Goal: Task Accomplishment & Management: Manage account settings

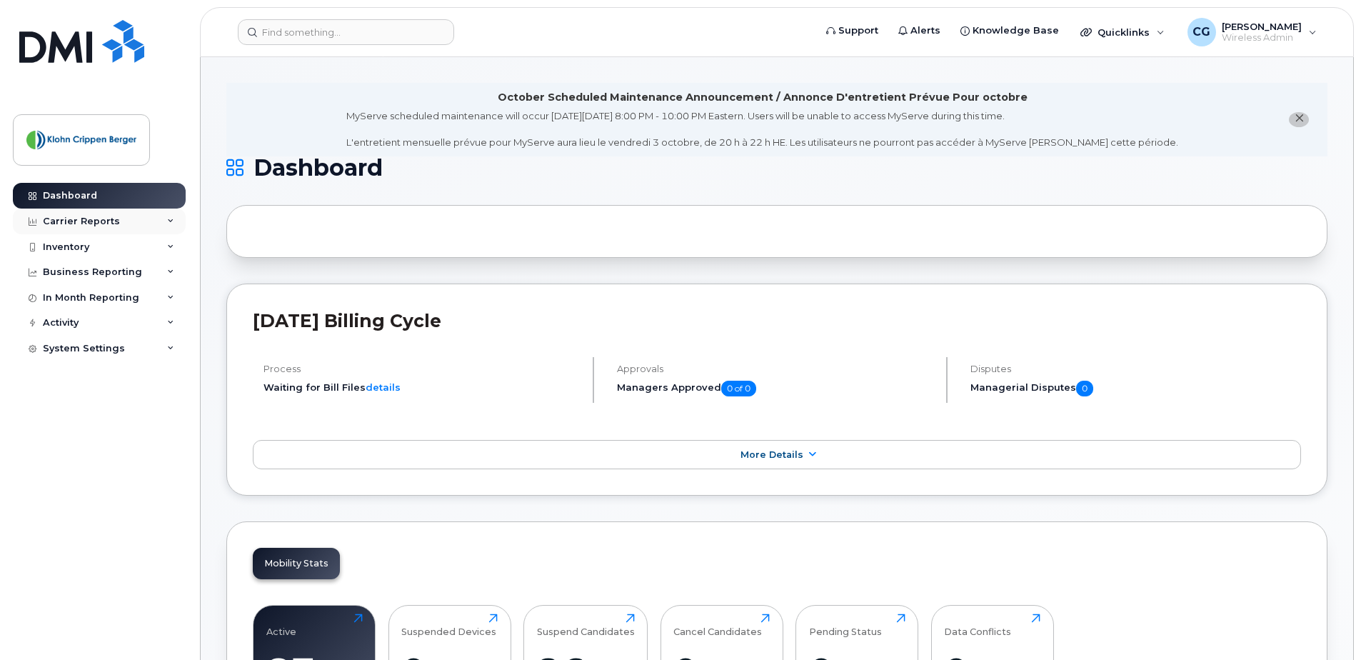
click at [104, 220] on div "Carrier Reports" at bounding box center [81, 221] width 77 height 11
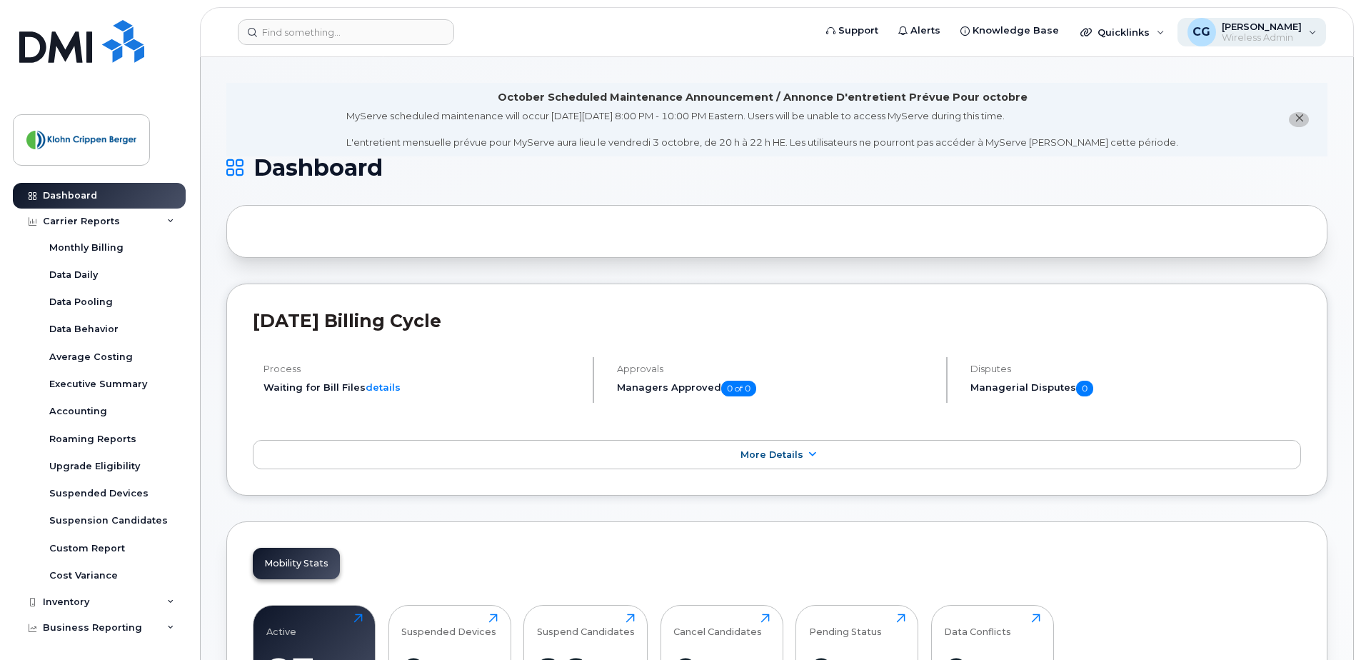
click at [1264, 34] on span "Wireless Admin" at bounding box center [1262, 37] width 80 height 11
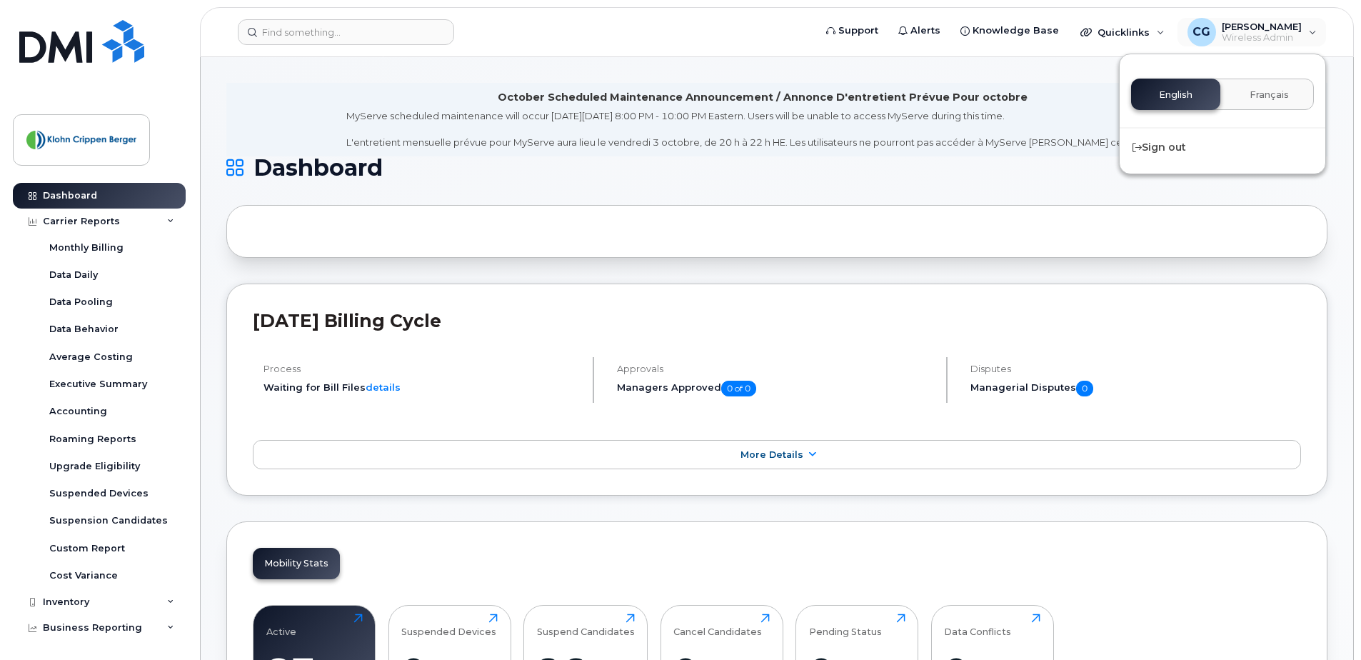
scroll to position [78, 0]
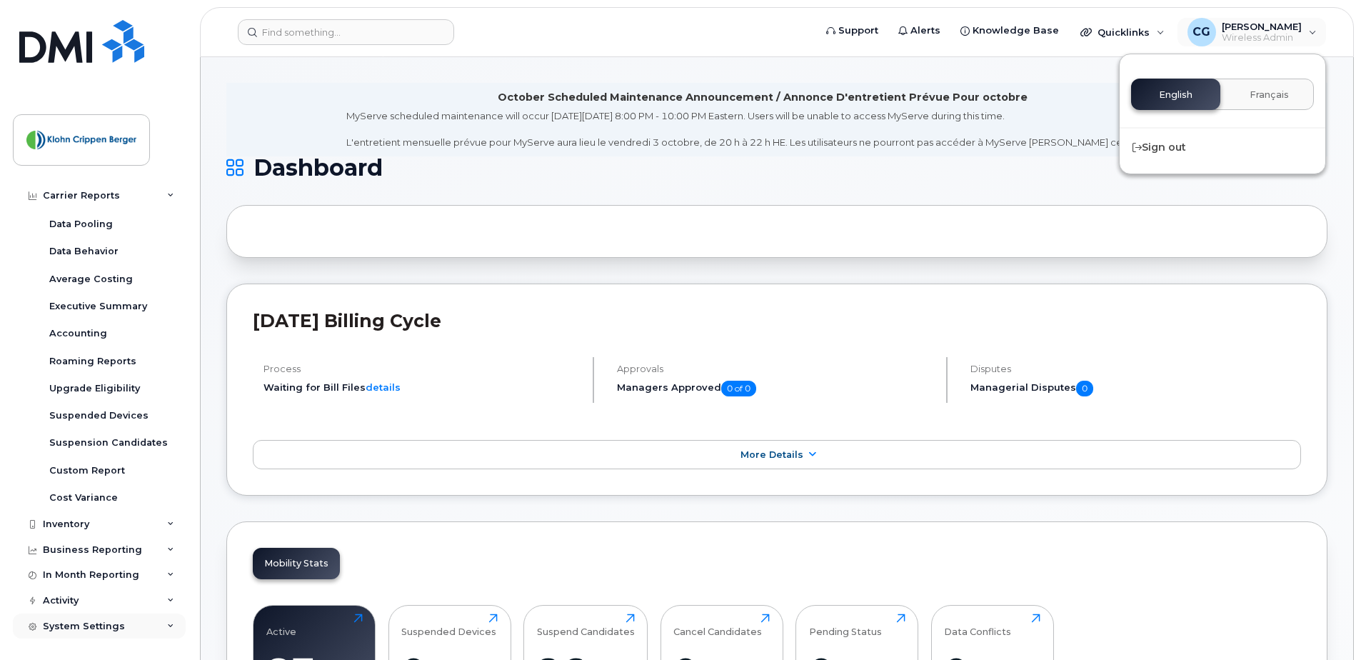
click at [99, 627] on div "System Settings" at bounding box center [84, 626] width 82 height 11
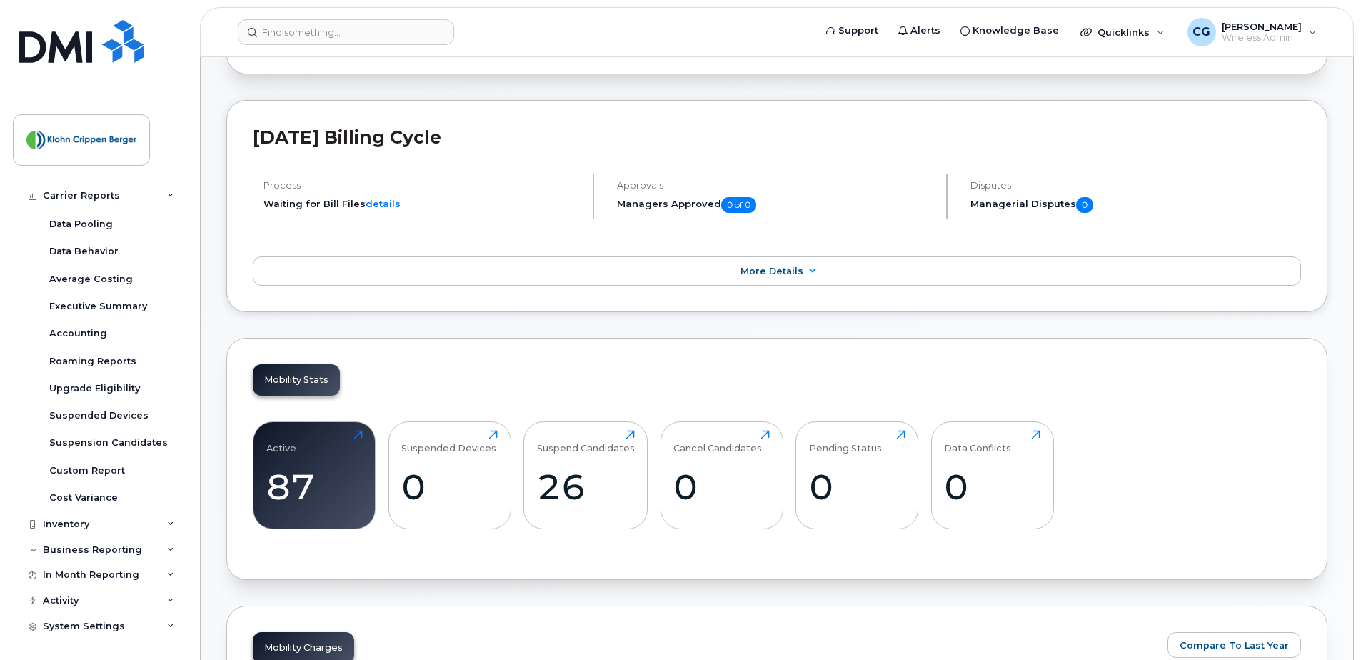
scroll to position [518, 0]
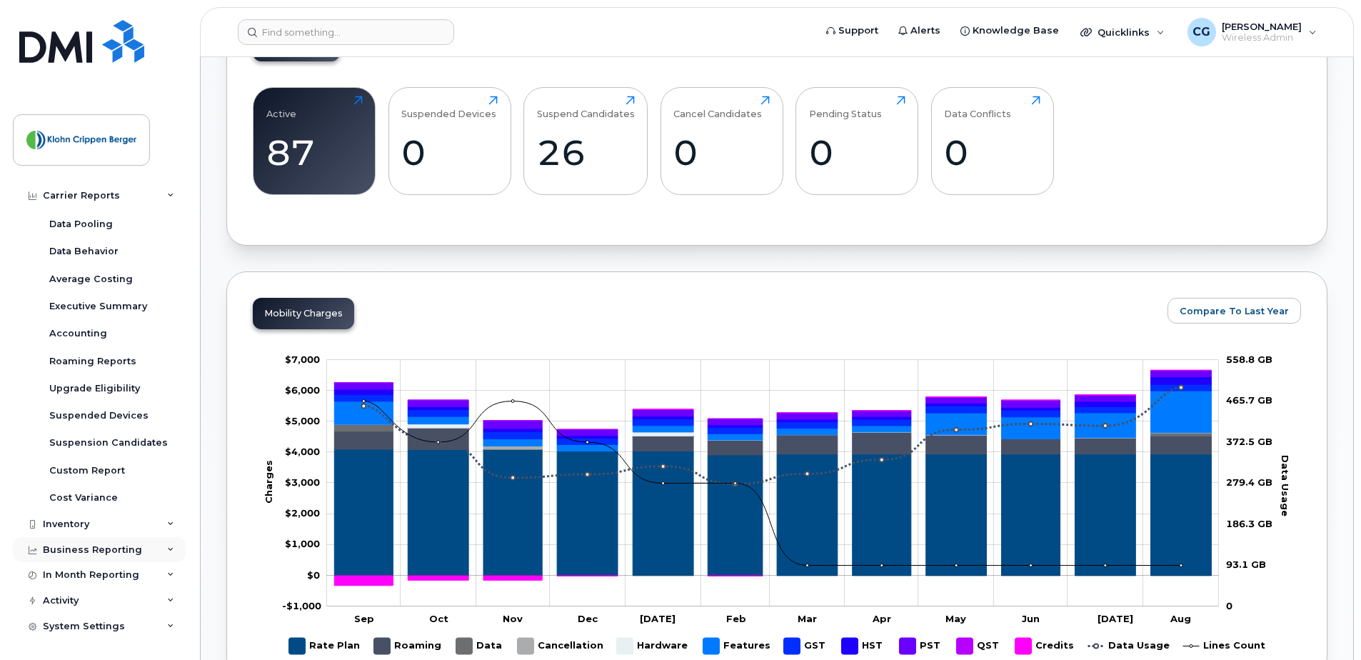
click at [124, 551] on div "Business Reporting" at bounding box center [92, 549] width 99 height 11
click at [132, 604] on div "In Month Reporting" at bounding box center [91, 602] width 96 height 11
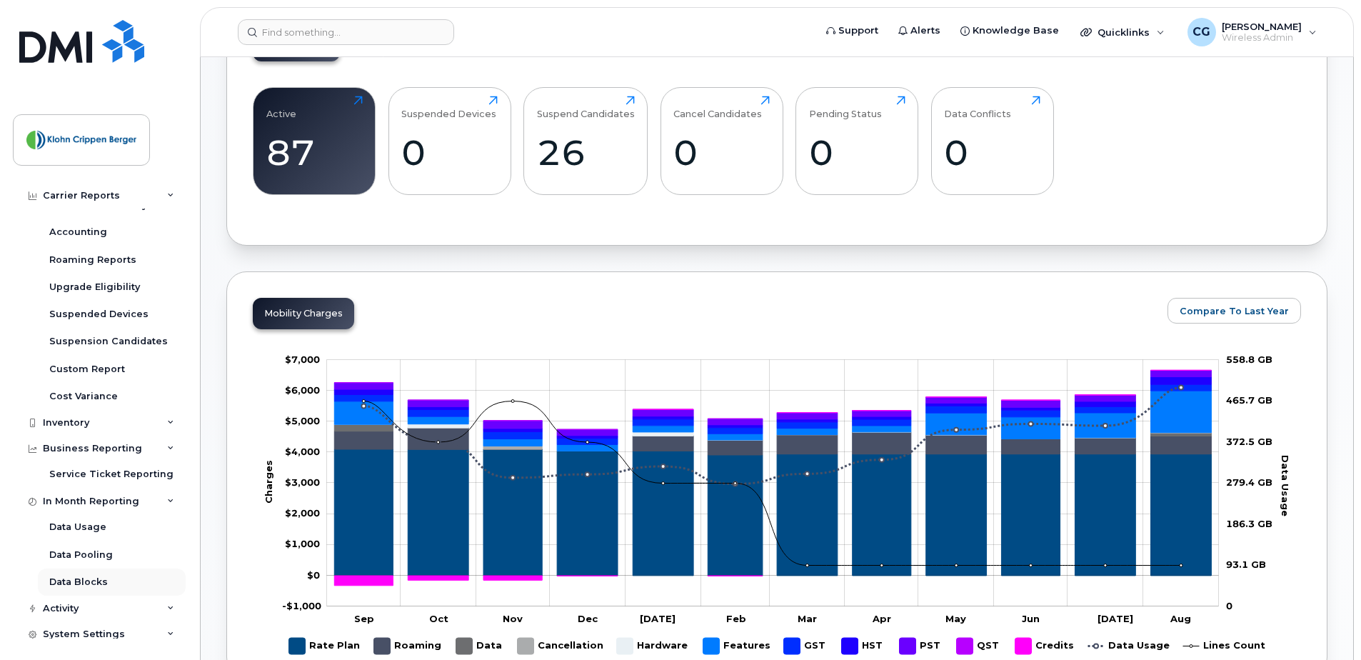
scroll to position [185, 0]
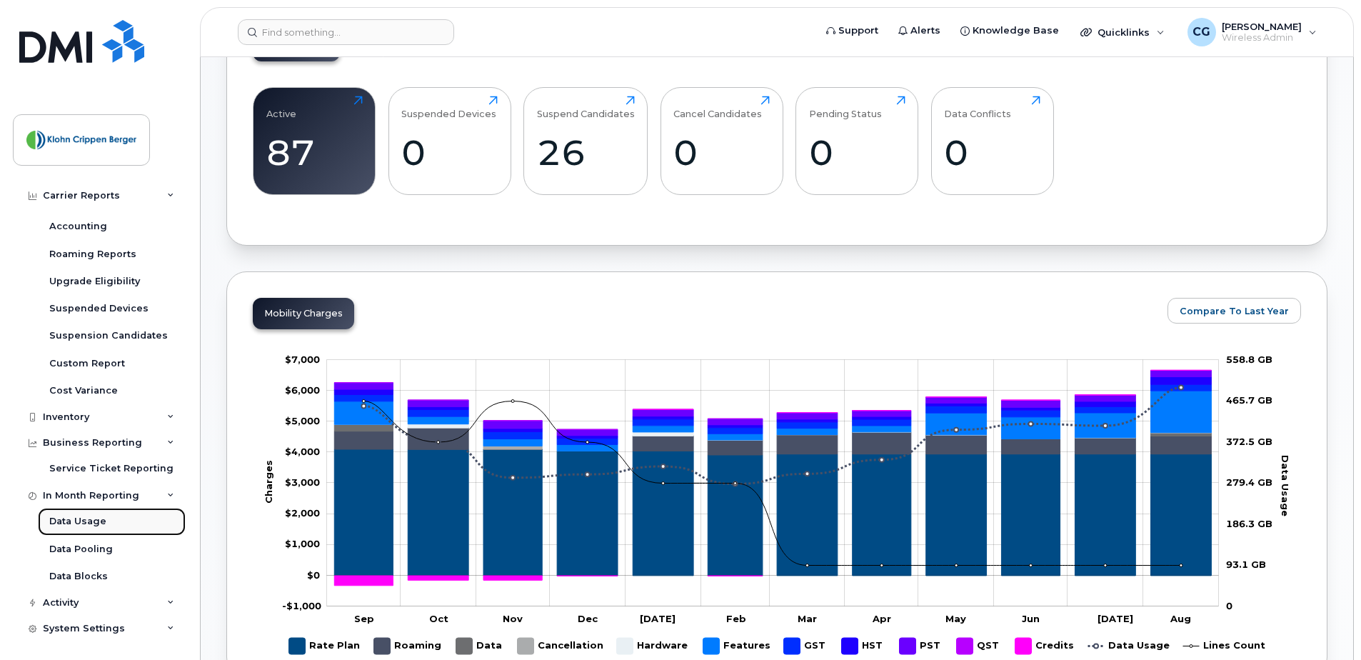
click at [91, 521] on div "Data Usage" at bounding box center [77, 521] width 57 height 13
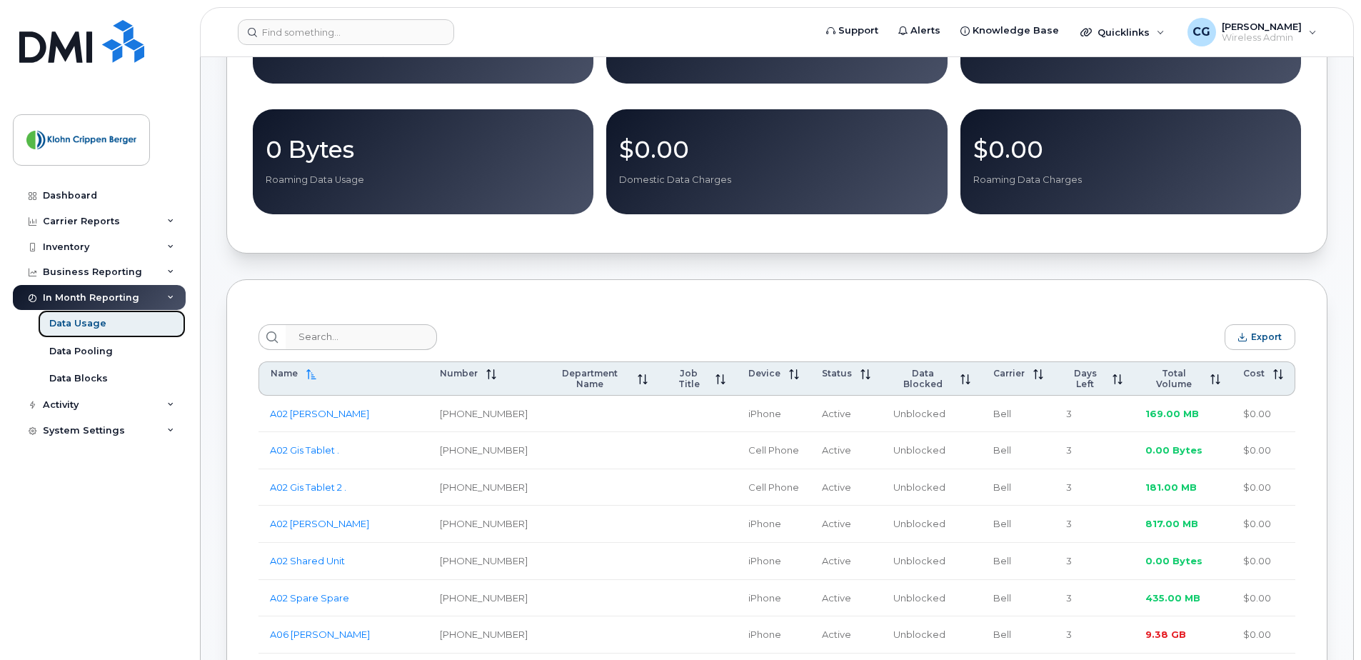
scroll to position [339, 0]
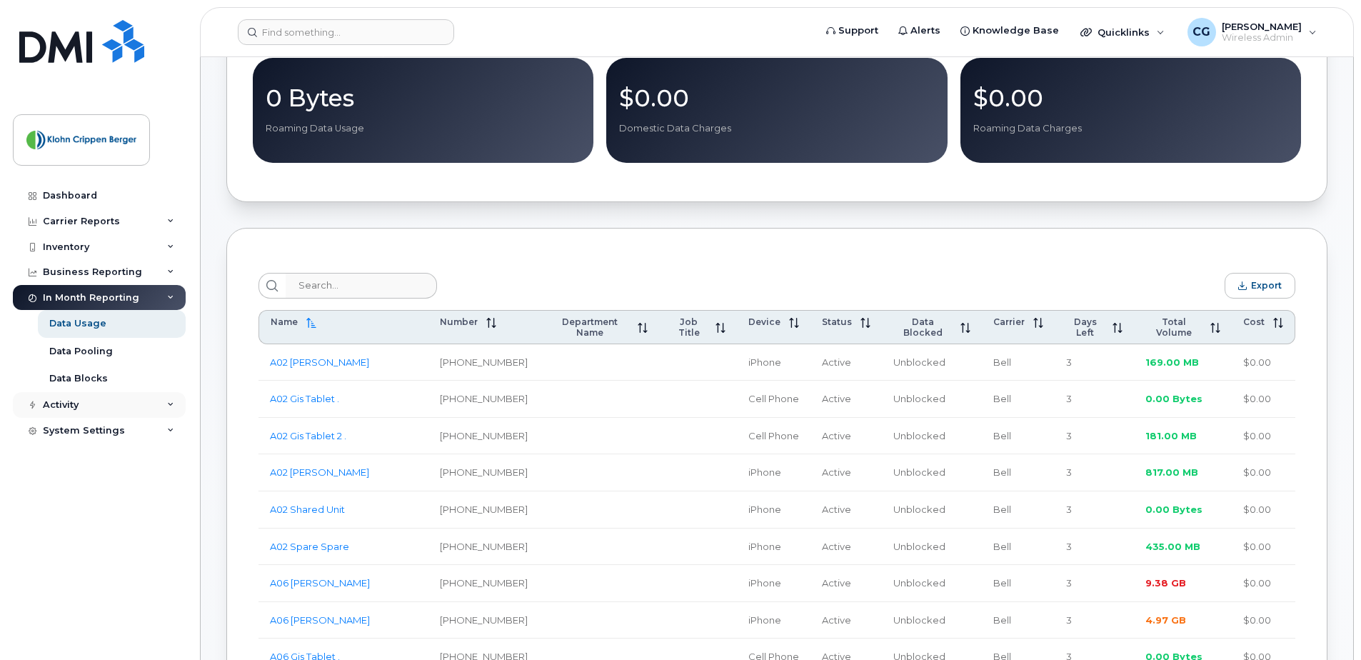
click at [136, 404] on div "Activity" at bounding box center [99, 405] width 173 height 26
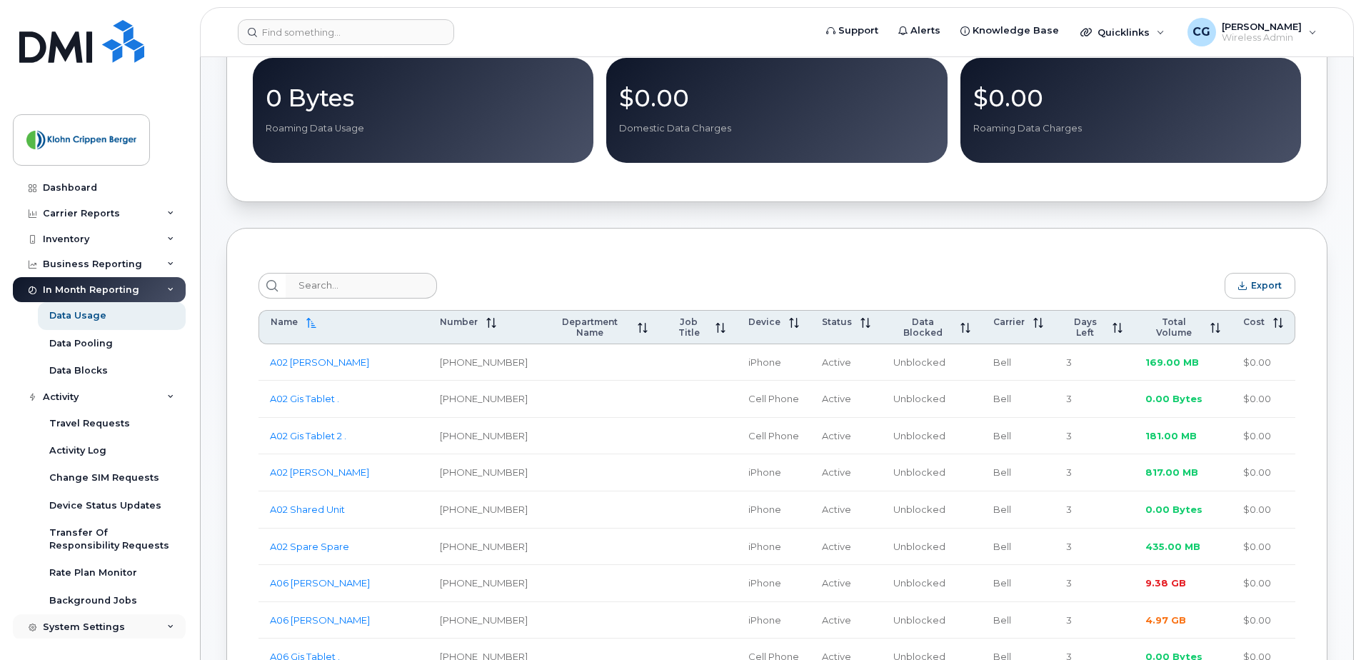
scroll to position [9, 0]
click at [134, 628] on div "System Settings" at bounding box center [99, 627] width 173 height 26
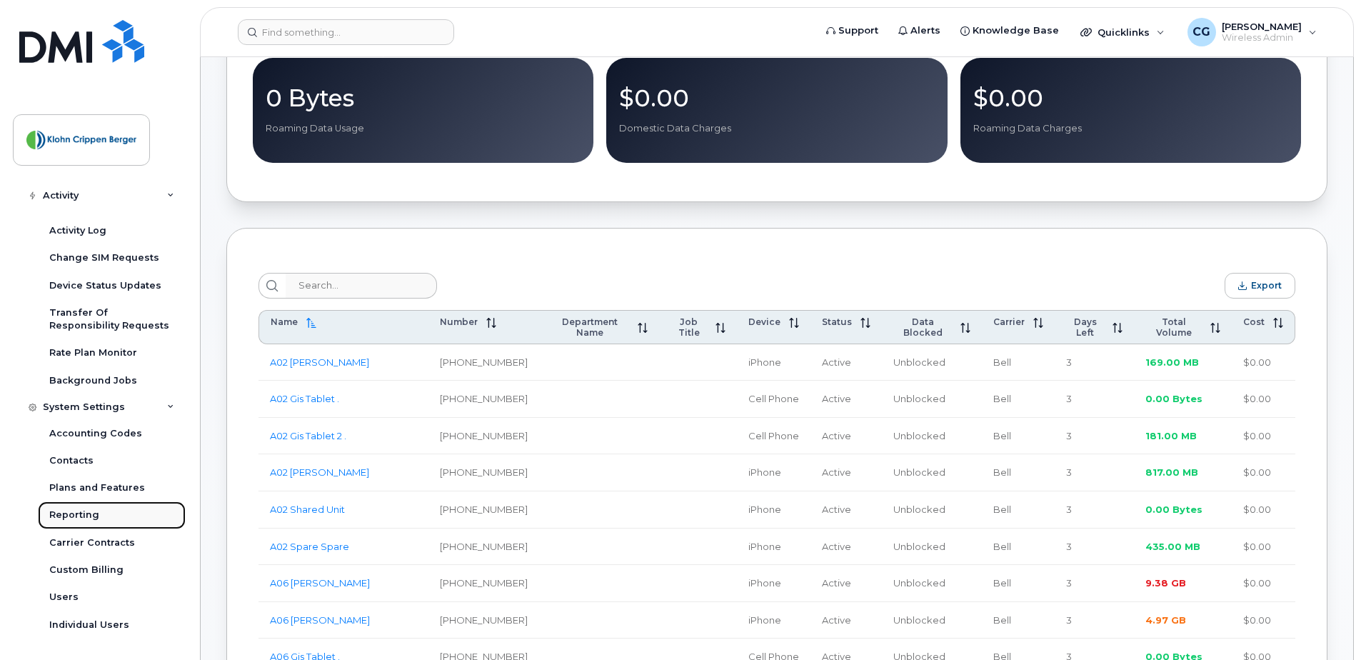
click at [100, 514] on link "Reporting" at bounding box center [112, 514] width 148 height 27
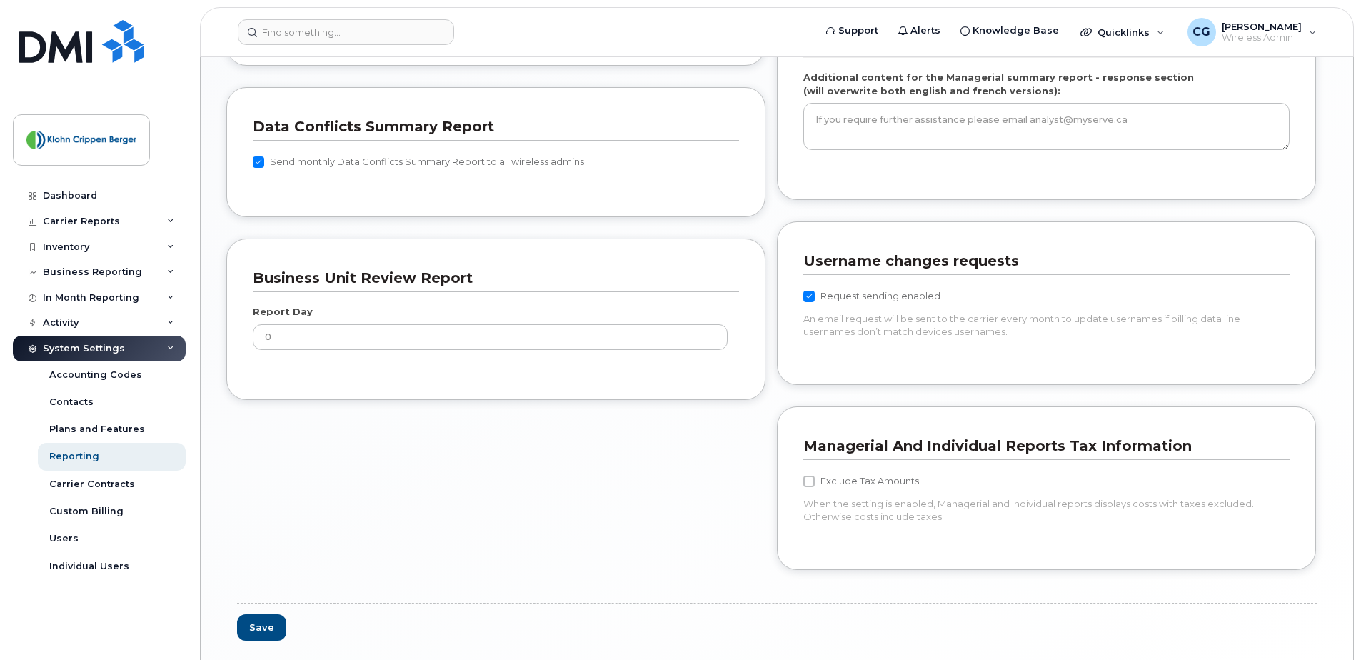
scroll to position [1281, 0]
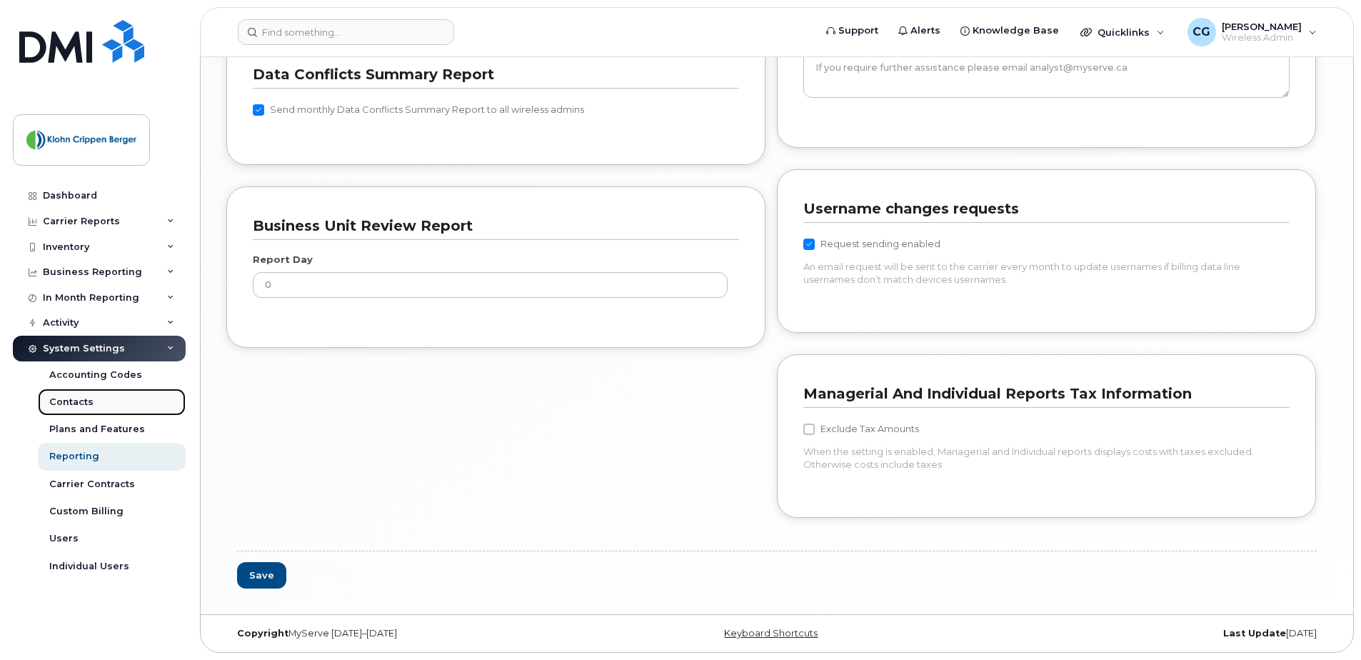
drag, startPoint x: 90, startPoint y: 397, endPoint x: 95, endPoint y: 406, distance: 9.9
click at [90, 397] on div "Contacts" at bounding box center [71, 402] width 44 height 13
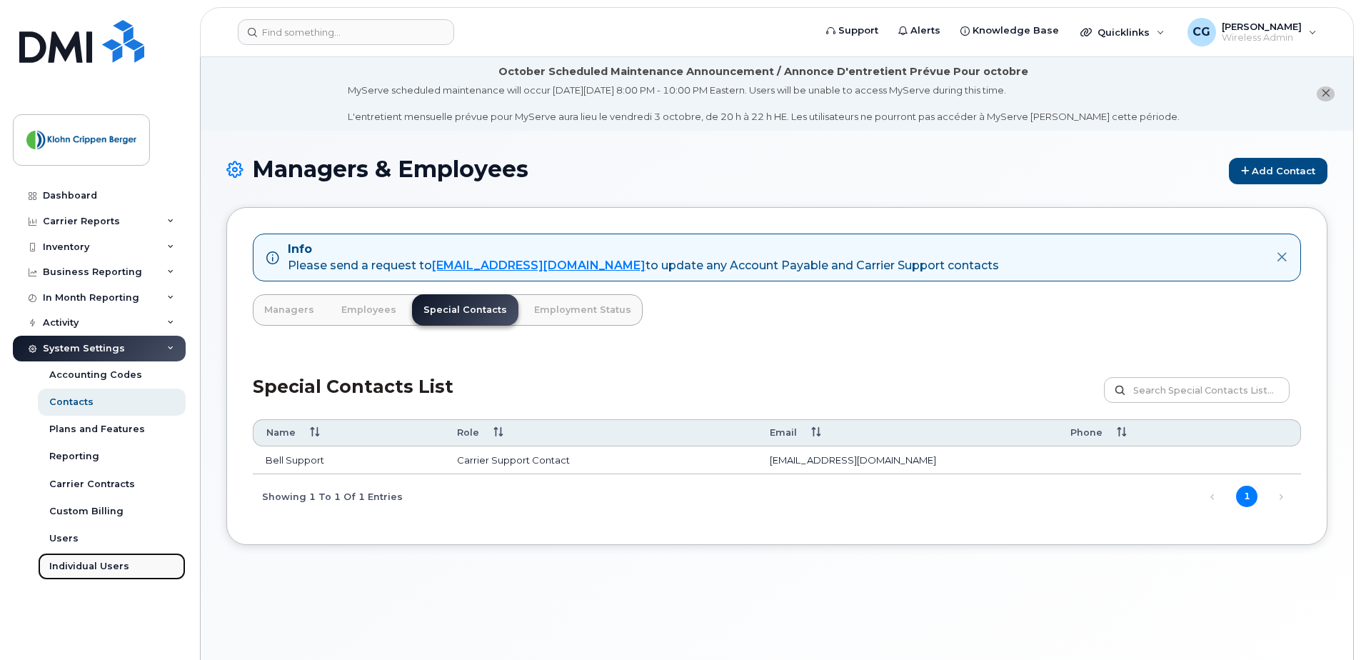
click at [100, 571] on div "Individual Users" at bounding box center [89, 566] width 80 height 13
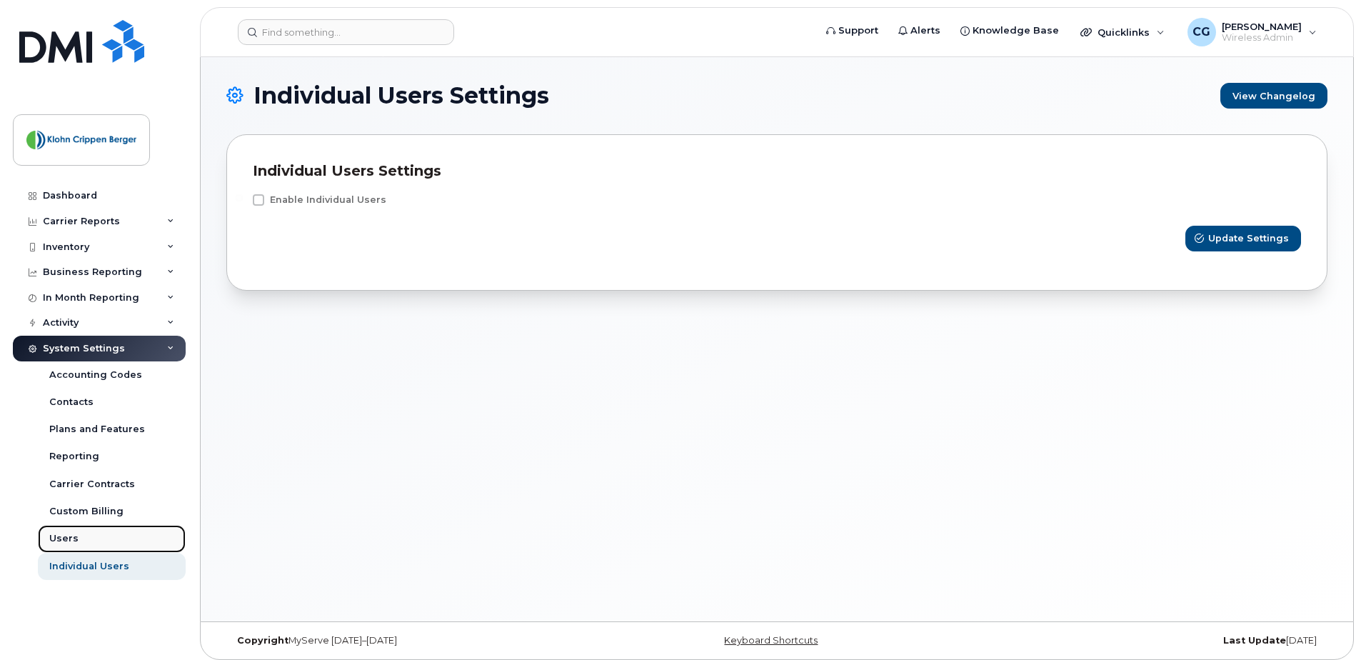
click at [73, 539] on div "Users" at bounding box center [63, 538] width 29 height 13
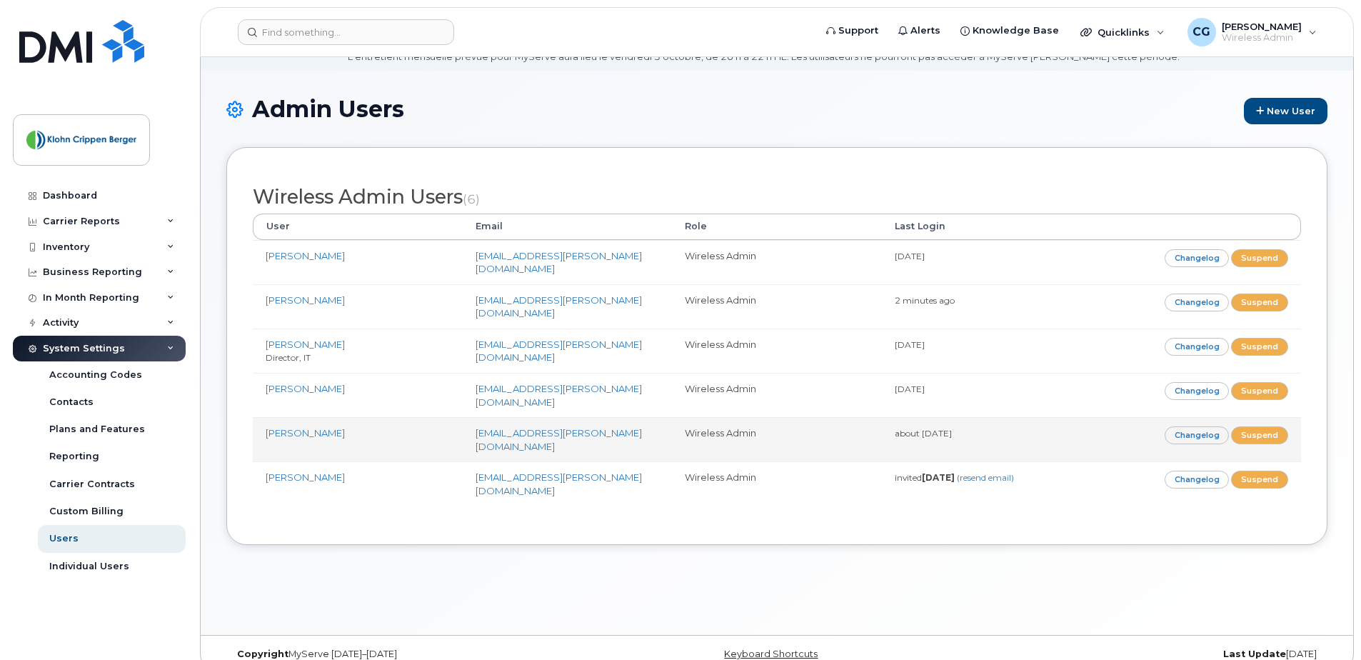
scroll to position [81, 0]
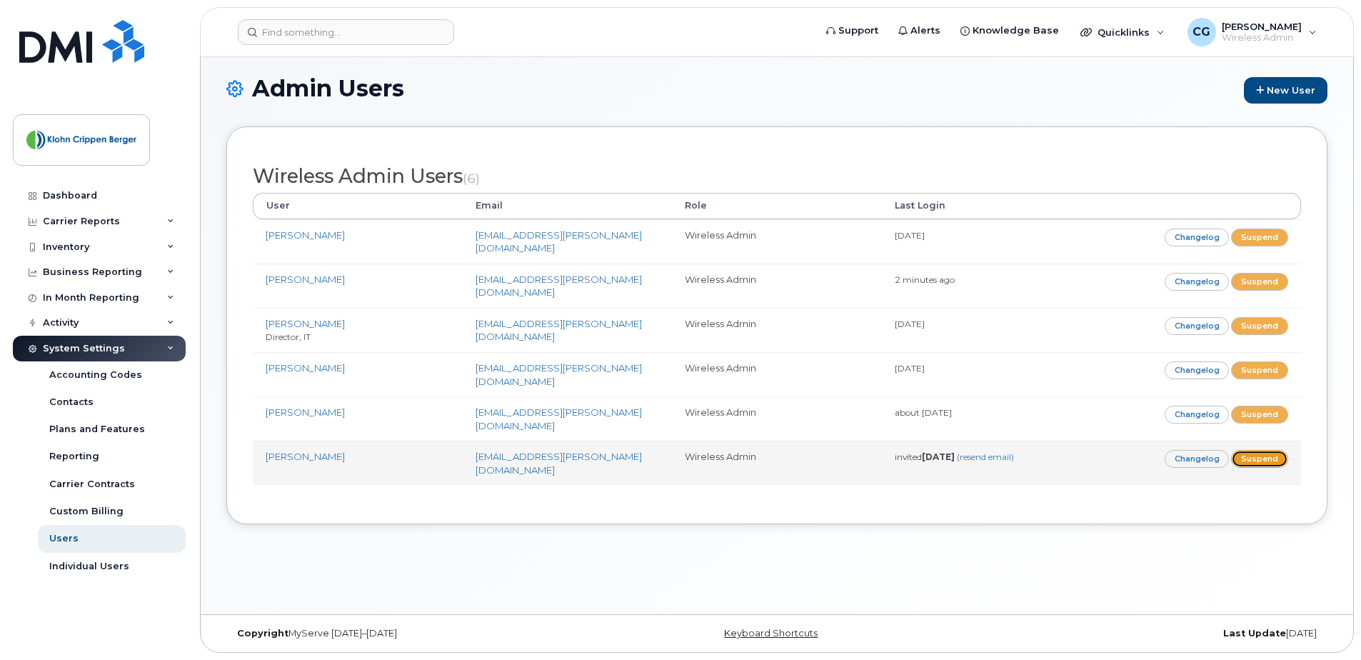
click at [1267, 450] on link "Suspend" at bounding box center [1259, 459] width 57 height 18
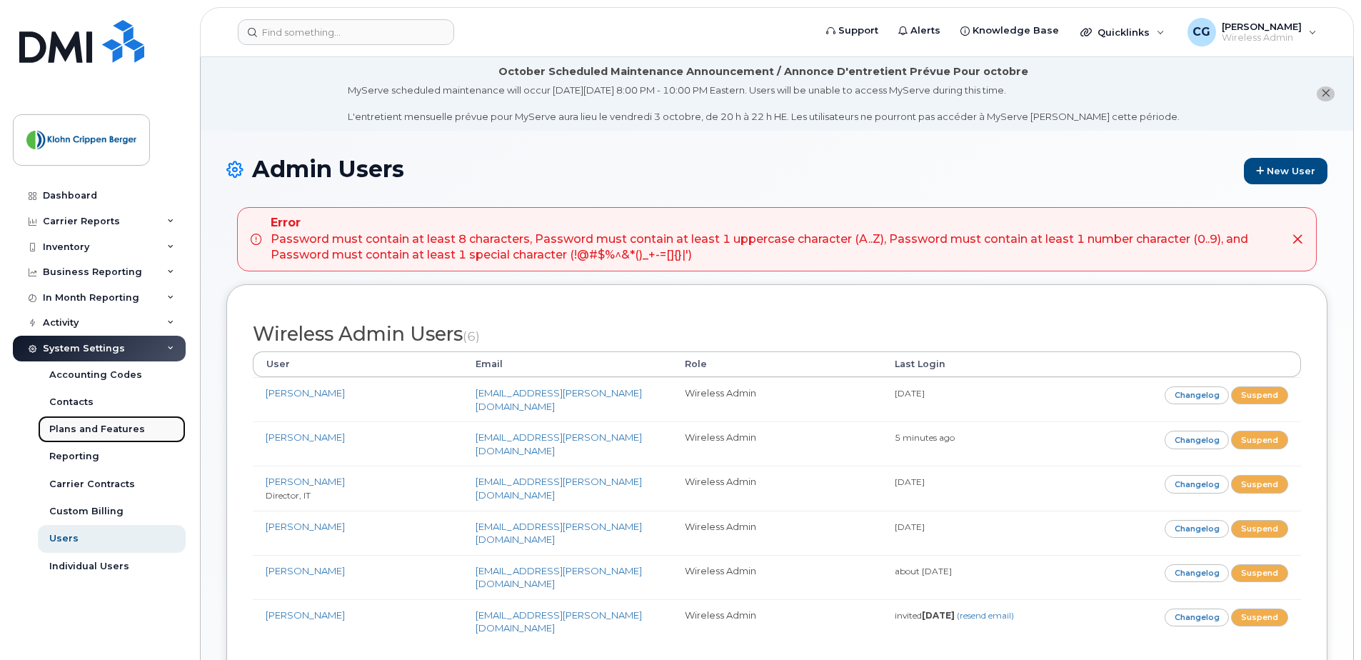
click at [86, 439] on link "Plans and Features" at bounding box center [112, 429] width 148 height 27
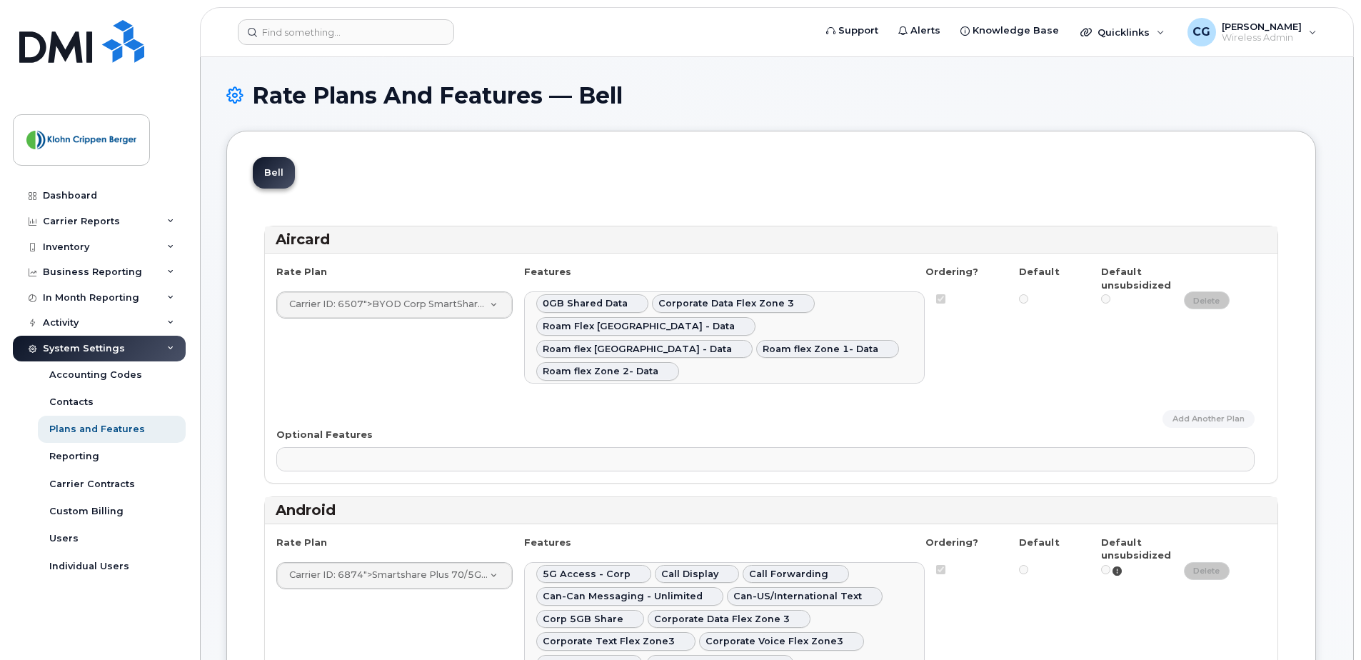
select select
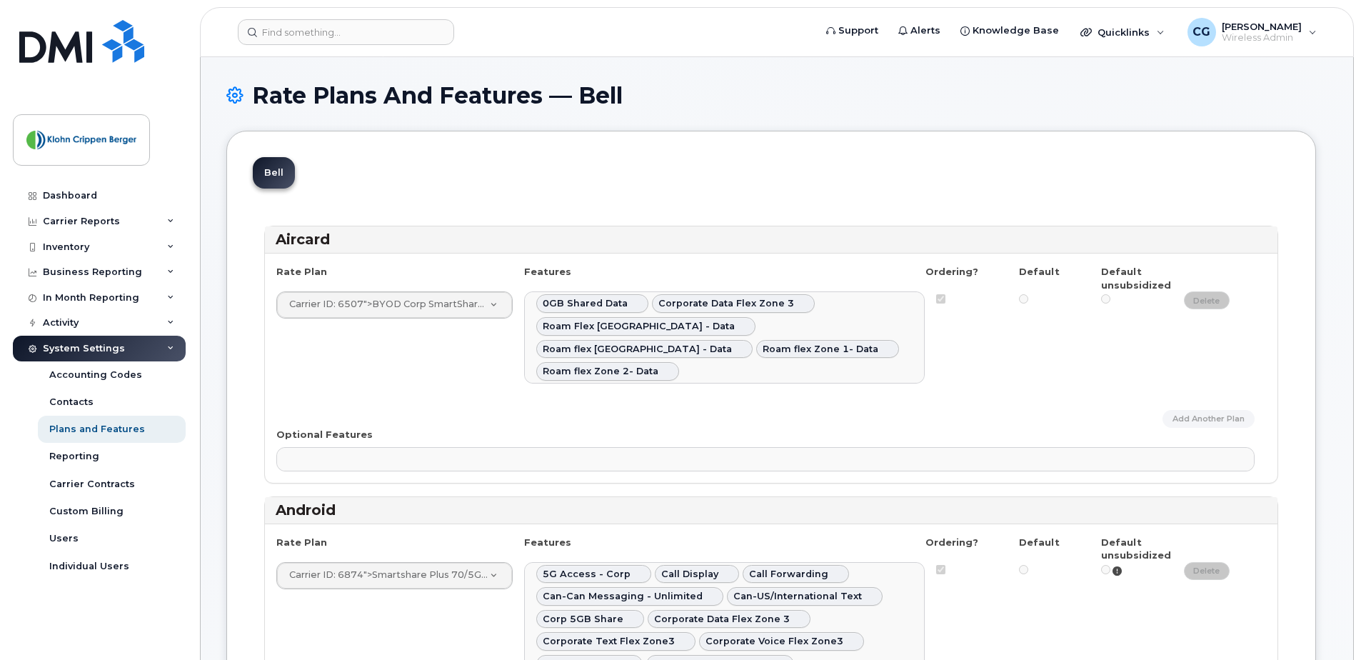
select select
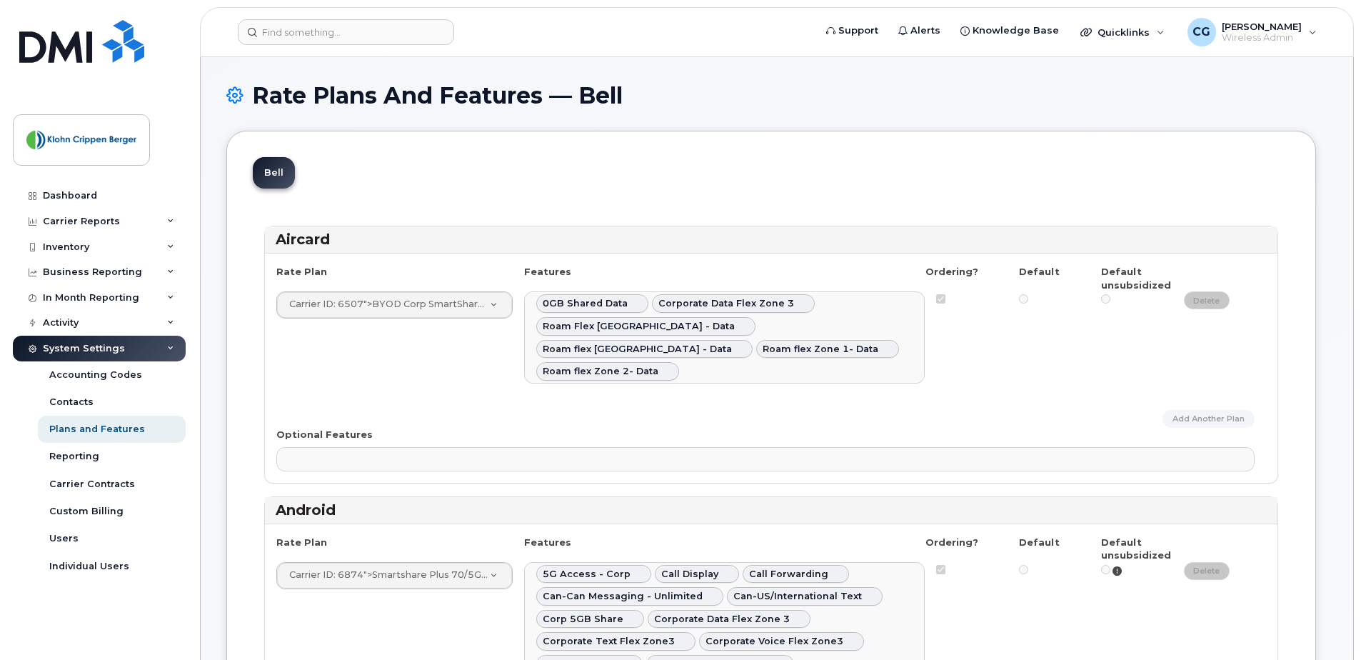
select select
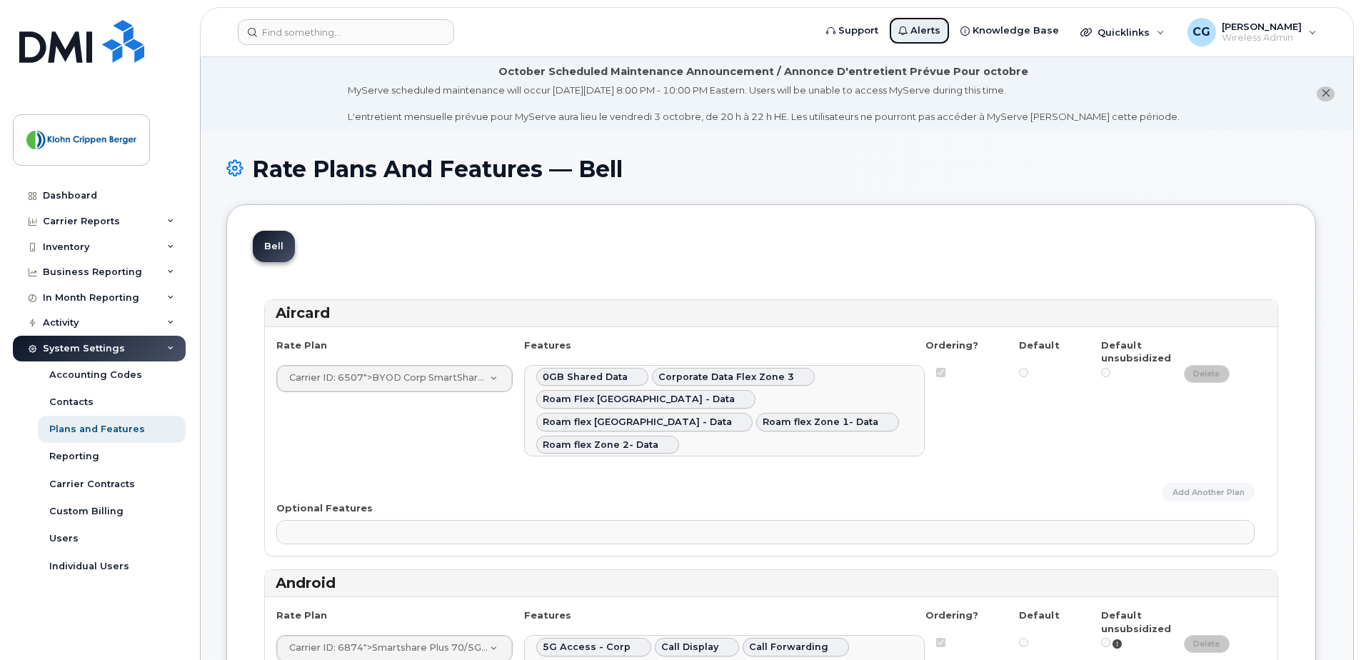
click at [941, 33] on span "Alerts" at bounding box center [926, 31] width 30 height 14
click at [941, 25] on span "Alerts" at bounding box center [926, 31] width 30 height 14
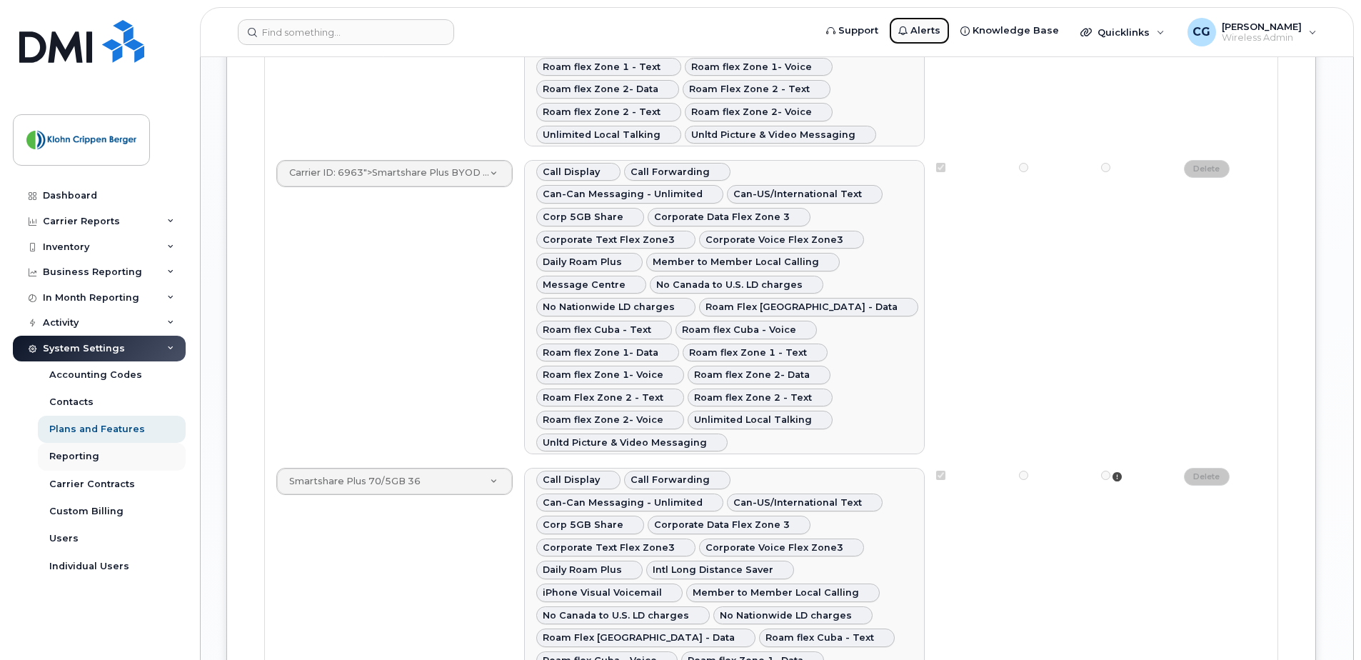
scroll to position [2857, 0]
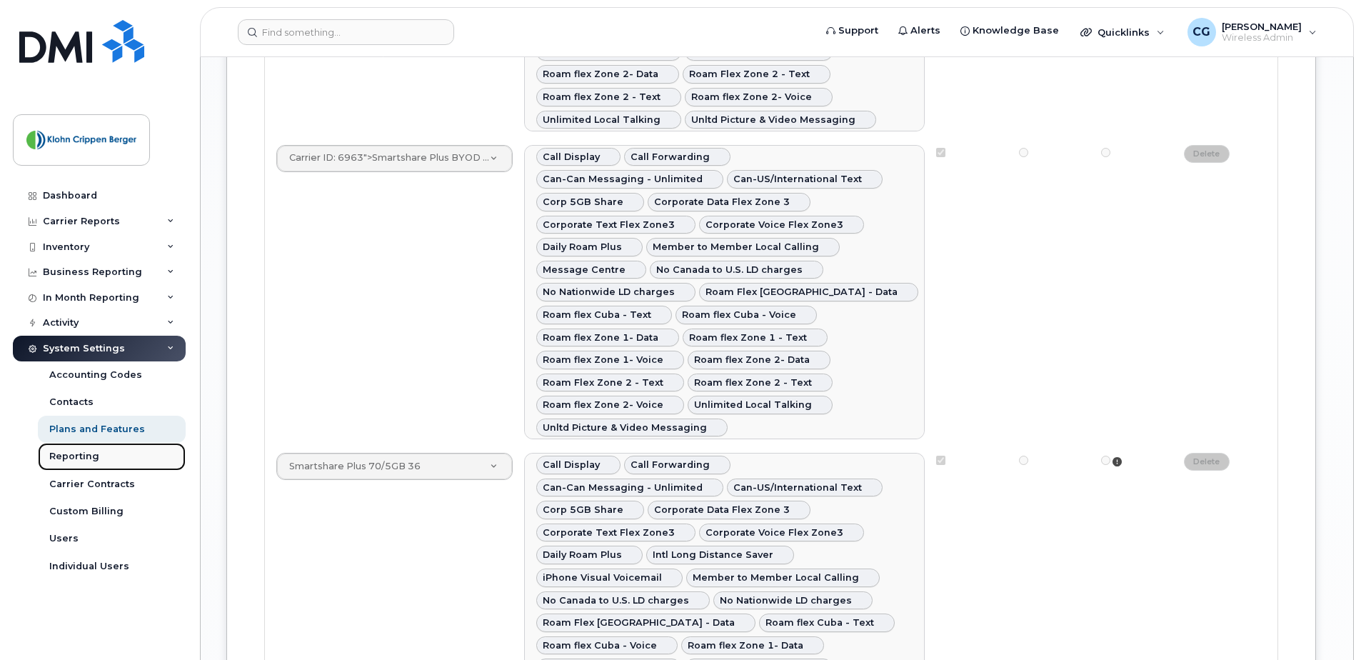
click at [90, 459] on div "Reporting" at bounding box center [74, 456] width 50 height 13
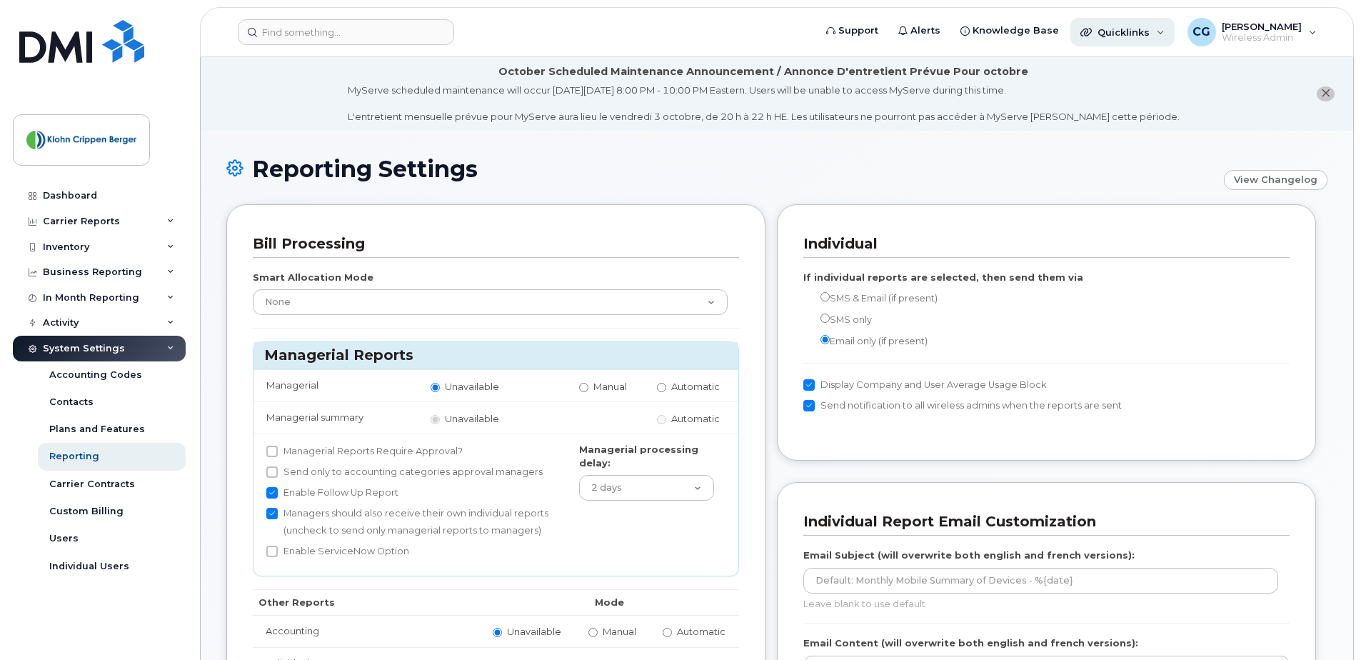
click at [1137, 32] on span "Quicklinks" at bounding box center [1124, 31] width 52 height 11
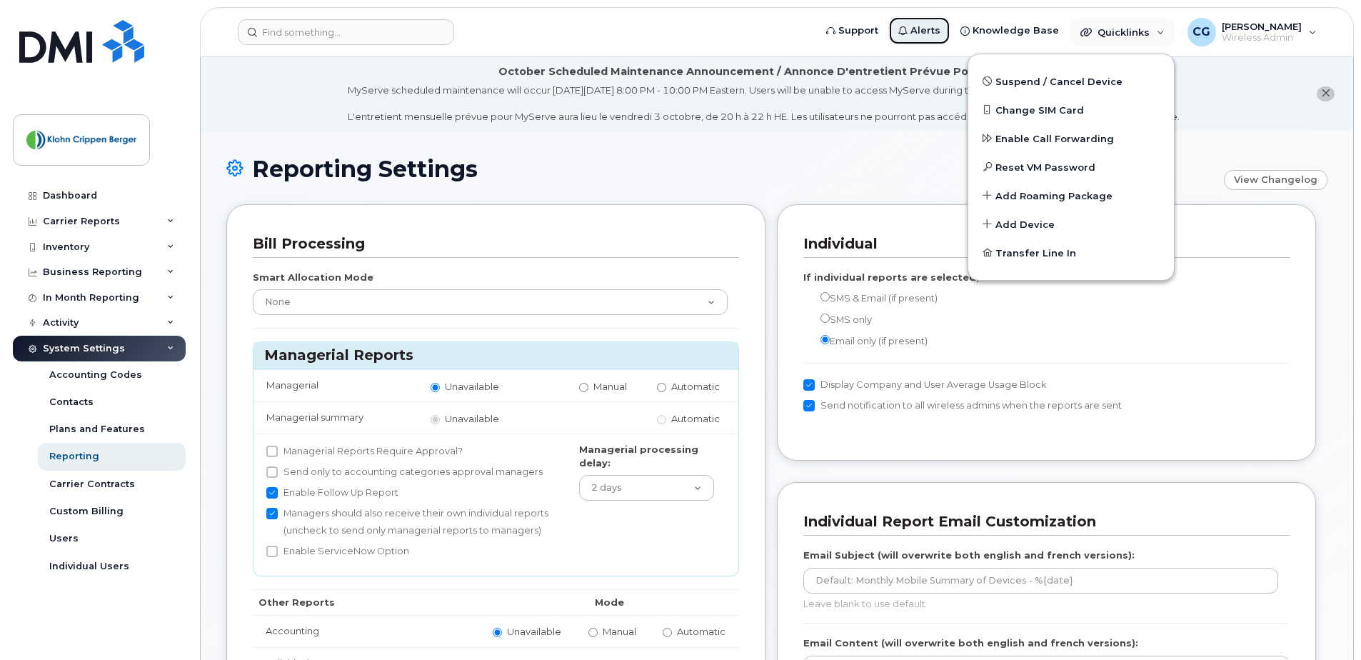
click at [939, 36] on span "Alerts" at bounding box center [926, 31] width 30 height 14
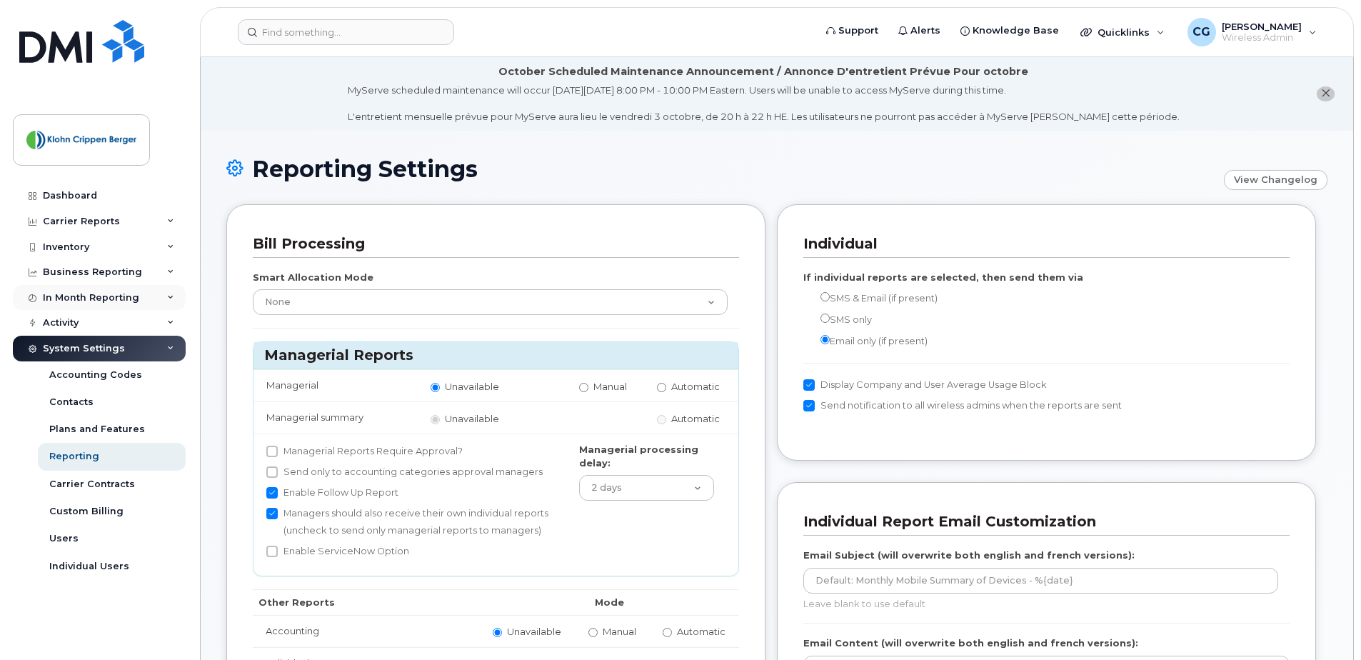
click at [89, 298] on div "In Month Reporting" at bounding box center [91, 297] width 96 height 11
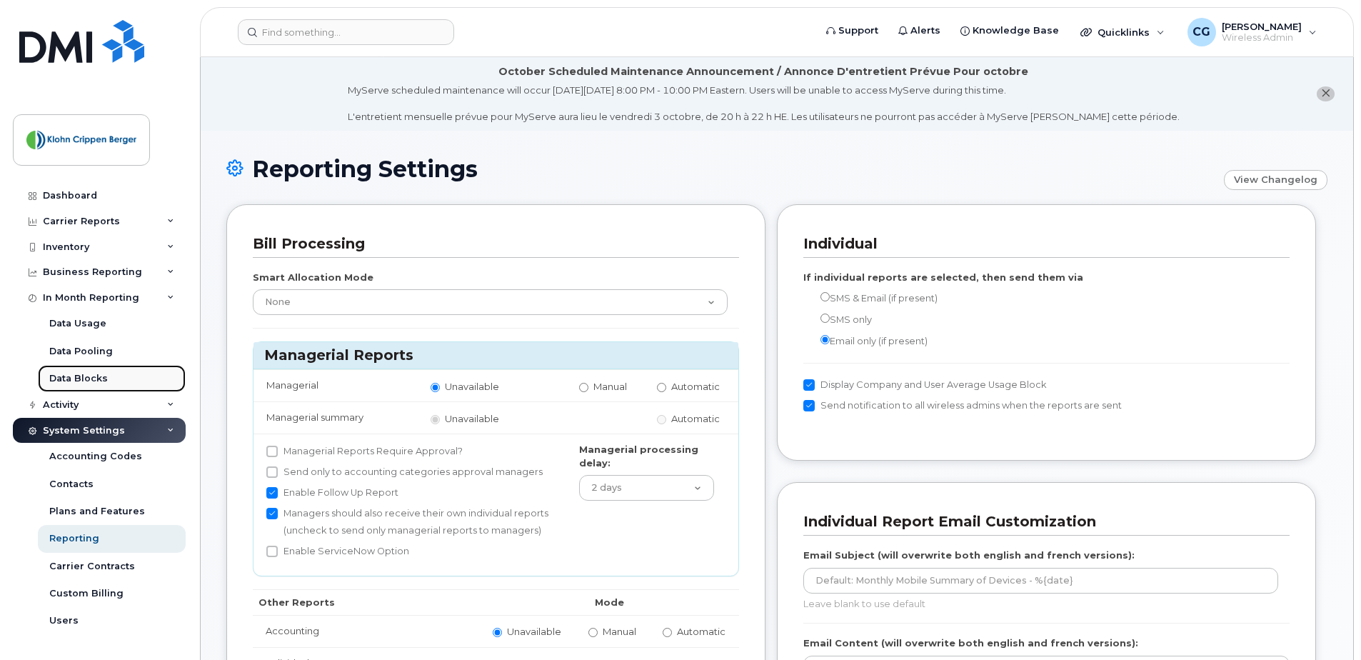
click at [76, 376] on div "Data Blocks" at bounding box center [78, 378] width 59 height 13
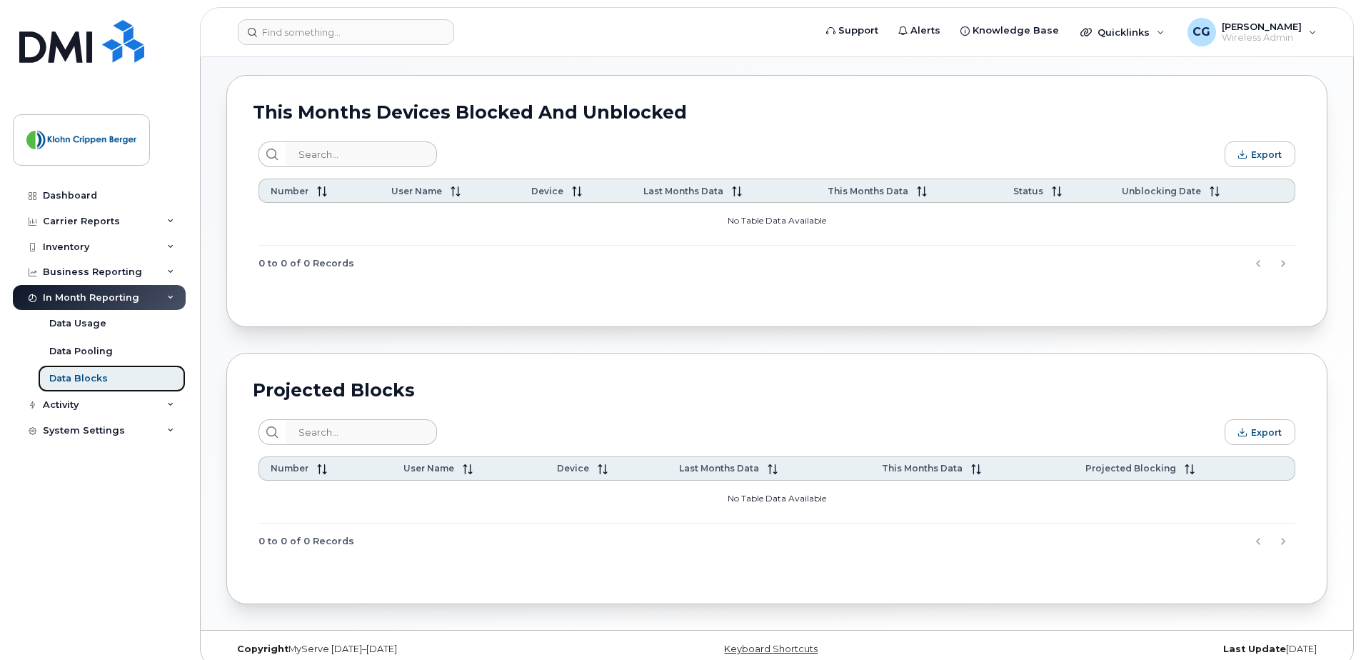
scroll to position [128, 0]
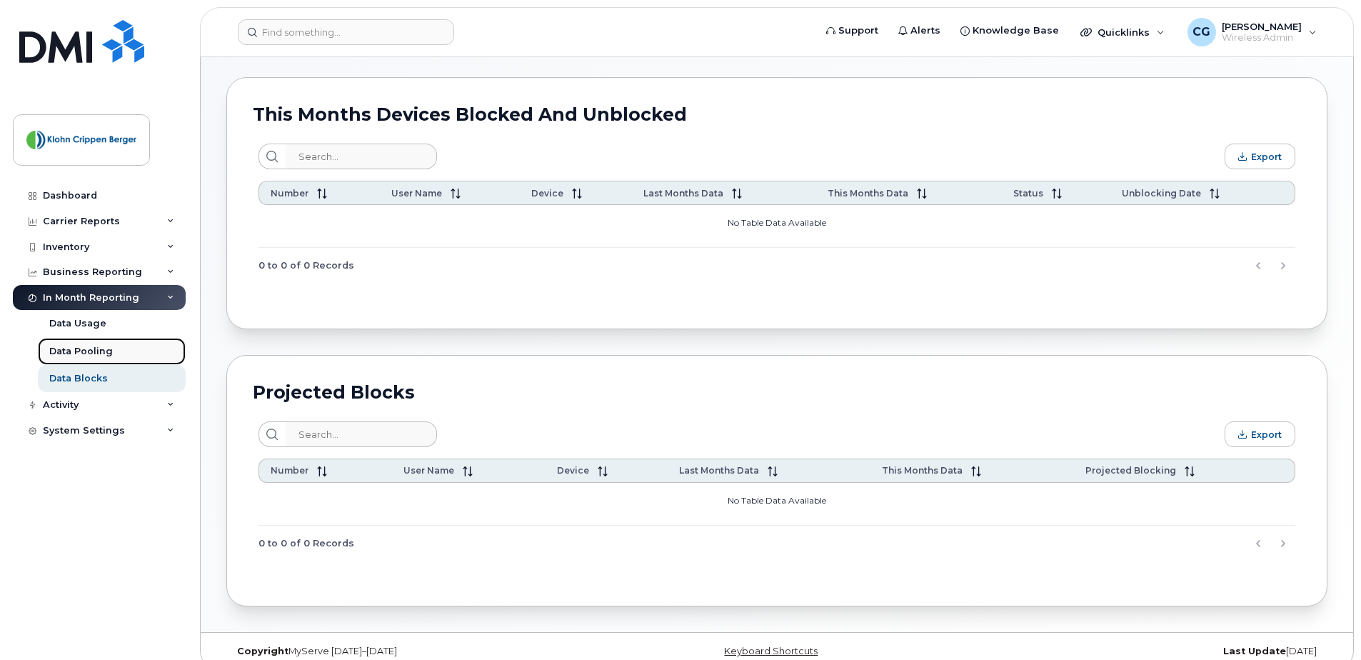
click at [91, 352] on div "Data Pooling" at bounding box center [81, 351] width 64 height 13
click at [101, 349] on div "Data Pooling" at bounding box center [81, 351] width 64 height 13
click at [85, 324] on div "Data Usage" at bounding box center [77, 323] width 57 height 13
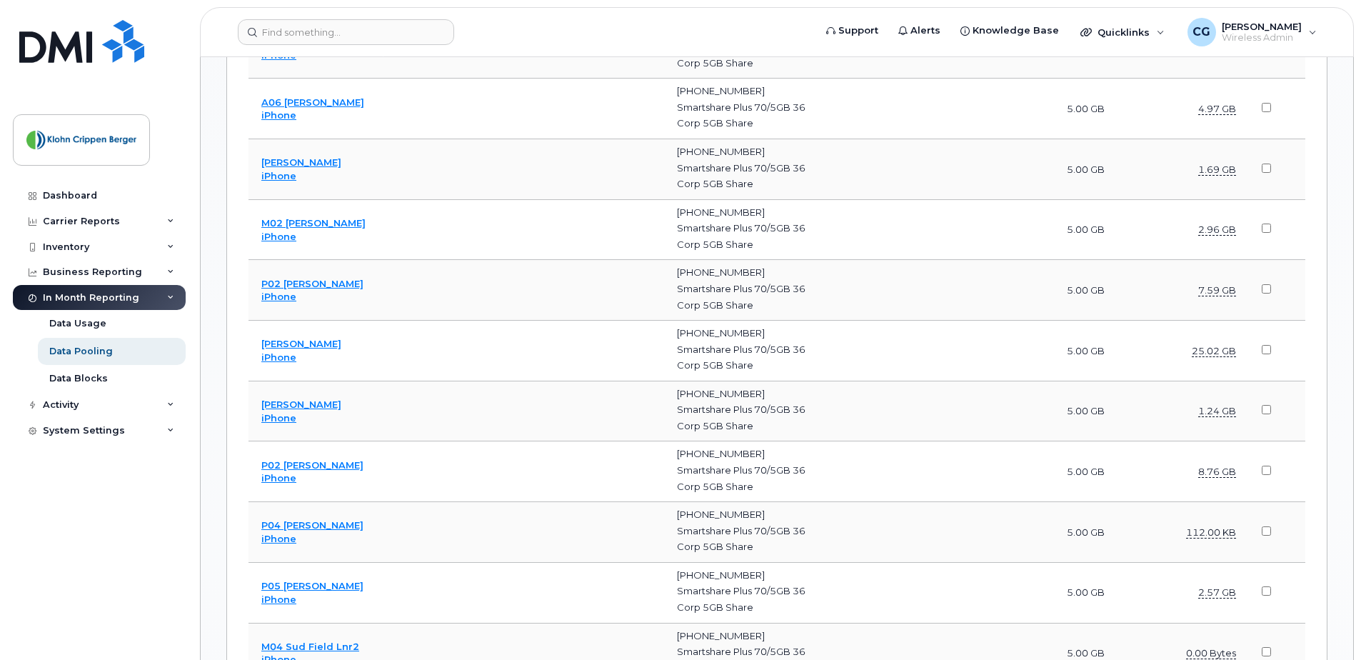
scroll to position [2357, 0]
drag, startPoint x: 1361, startPoint y: 283, endPoint x: 1359, endPoint y: 382, distance: 99.3
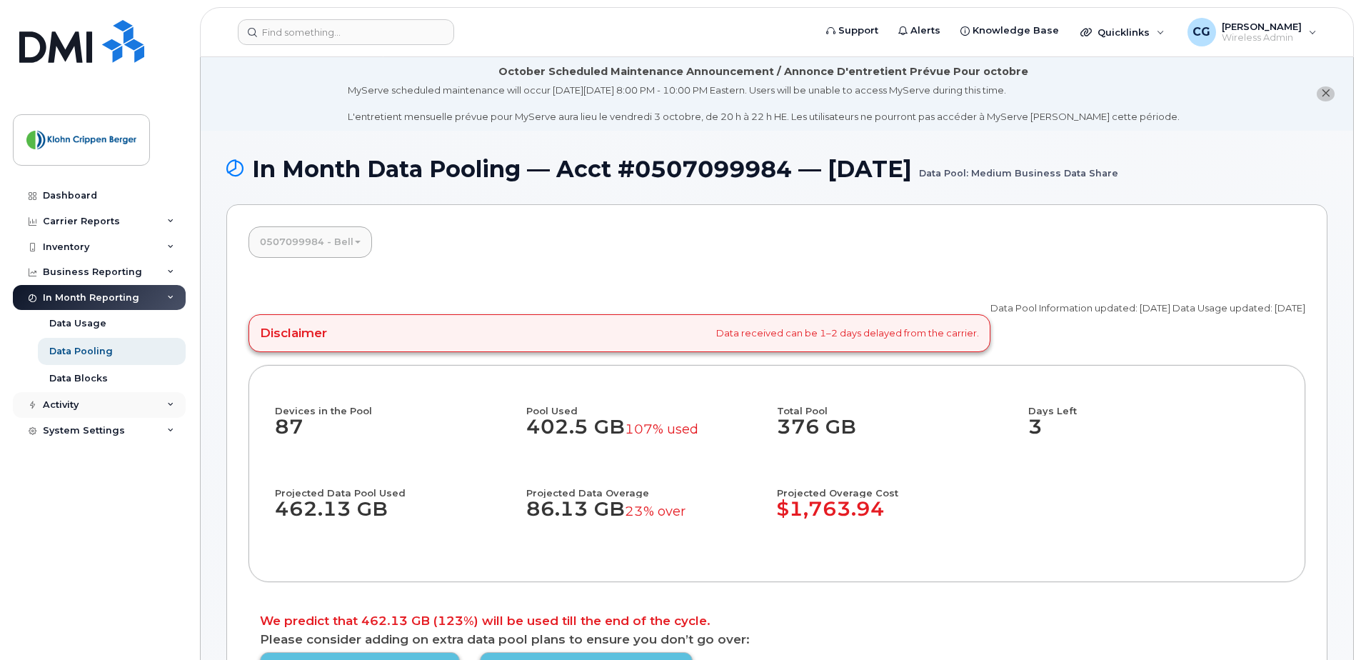
click at [76, 401] on div "Activity" at bounding box center [61, 404] width 36 height 11
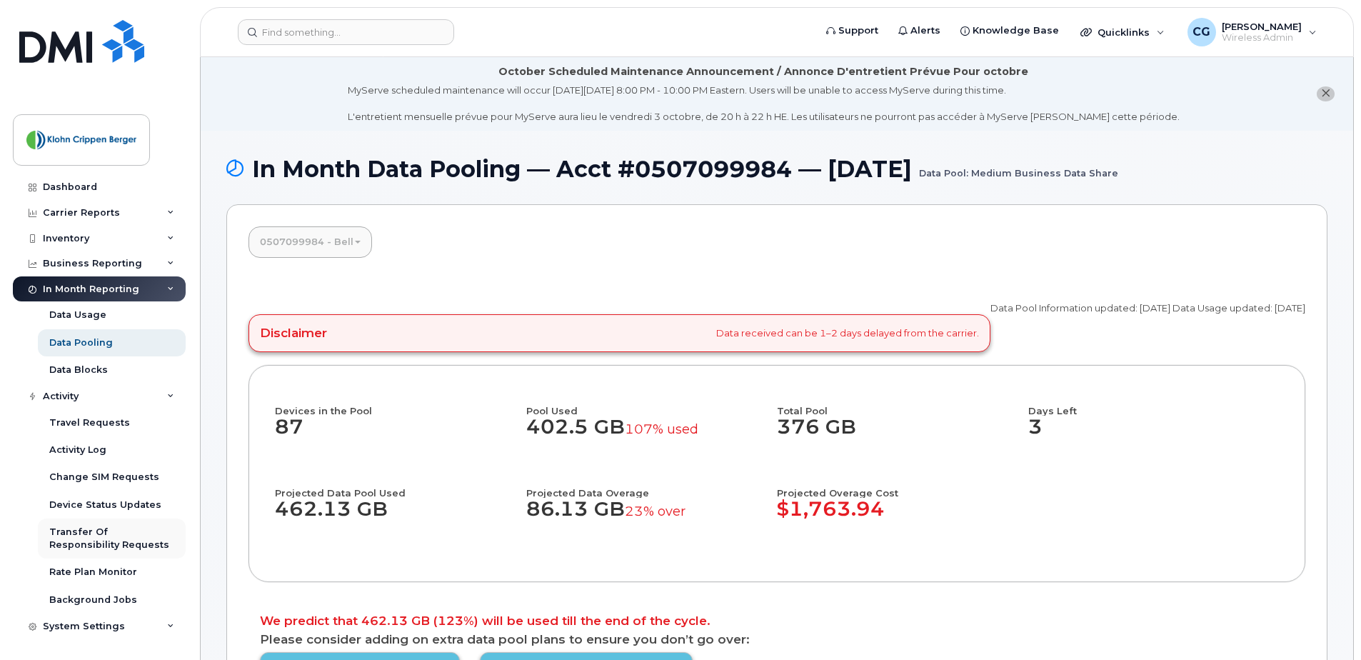
scroll to position [9, 0]
click at [89, 618] on div "System Settings" at bounding box center [99, 627] width 173 height 26
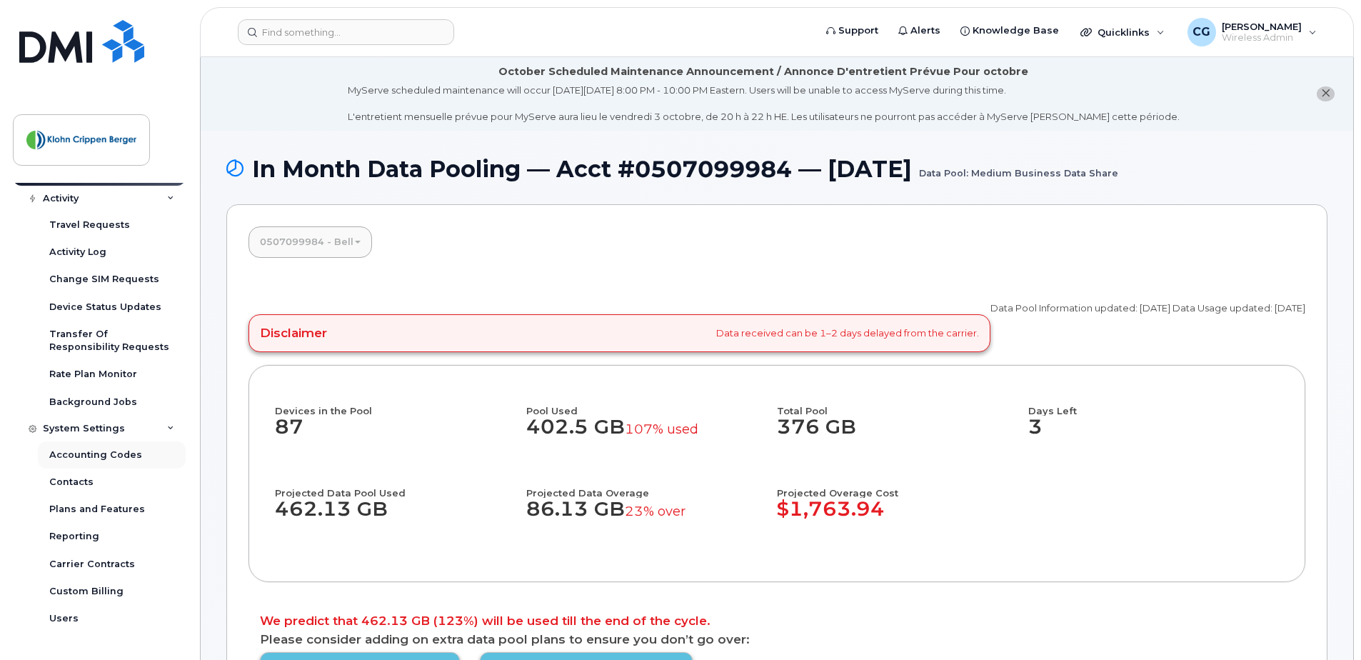
scroll to position [228, 0]
